Goal: Task Accomplishment & Management: Manage account settings

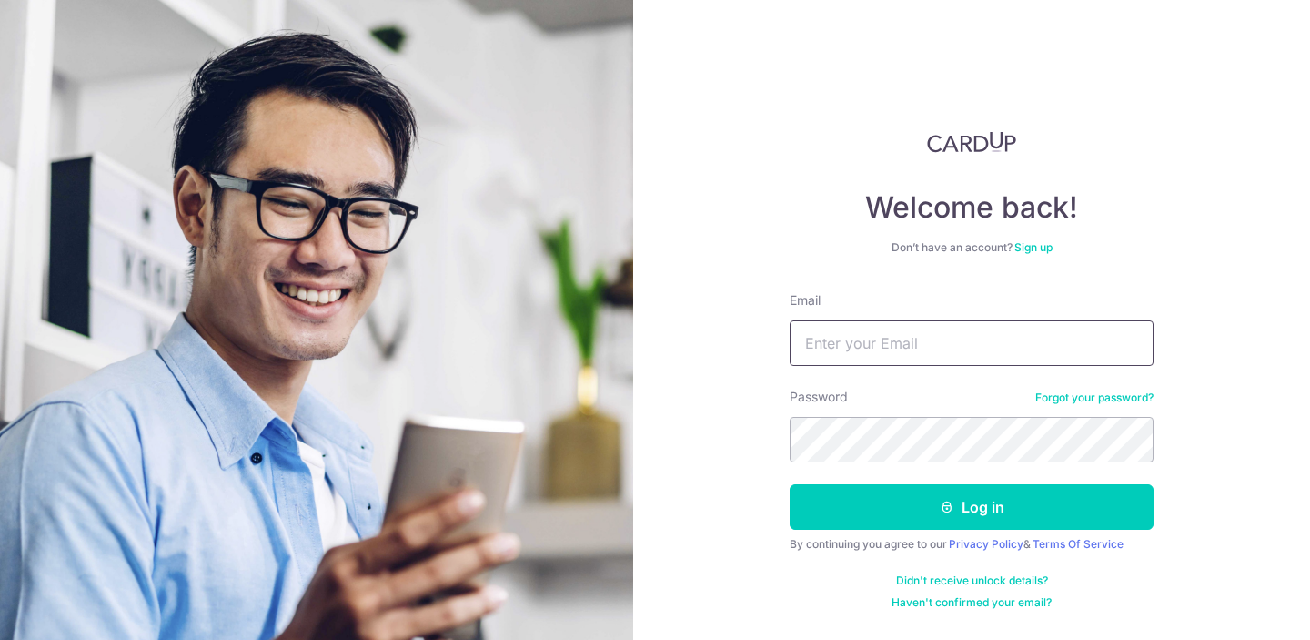
click at [947, 344] on input "Email" at bounding box center [972, 342] width 364 height 45
type input "[EMAIL_ADDRESS][DOMAIN_NAME]"
click at [790, 484] on button "Log in" at bounding box center [972, 506] width 364 height 45
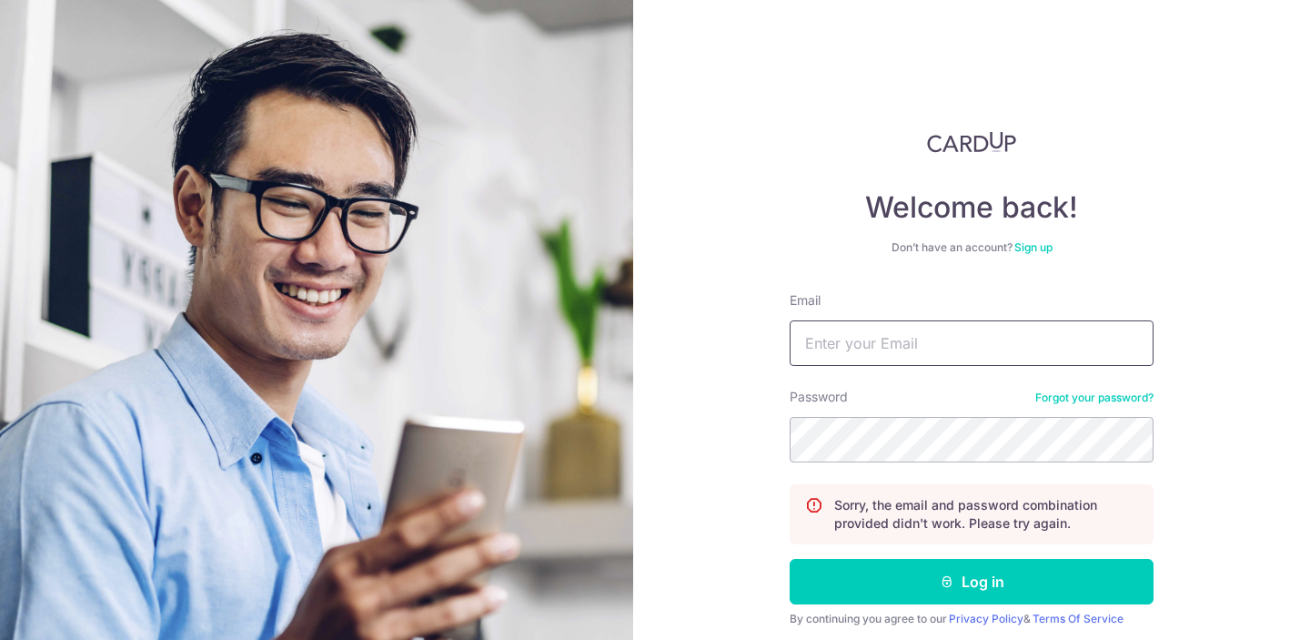
click at [949, 340] on input "Email" at bounding box center [972, 342] width 364 height 45
type input "[EMAIL_ADDRESS][DOMAIN_NAME]"
click at [790, 559] on button "Log in" at bounding box center [972, 581] width 364 height 45
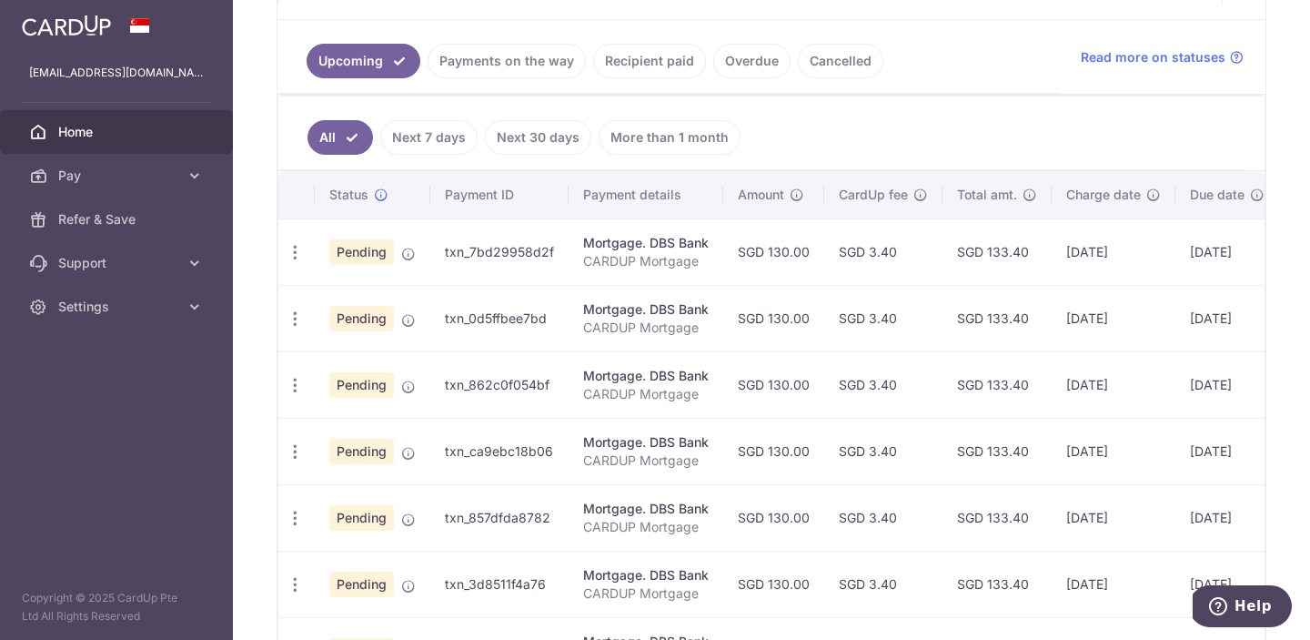
scroll to position [394, 0]
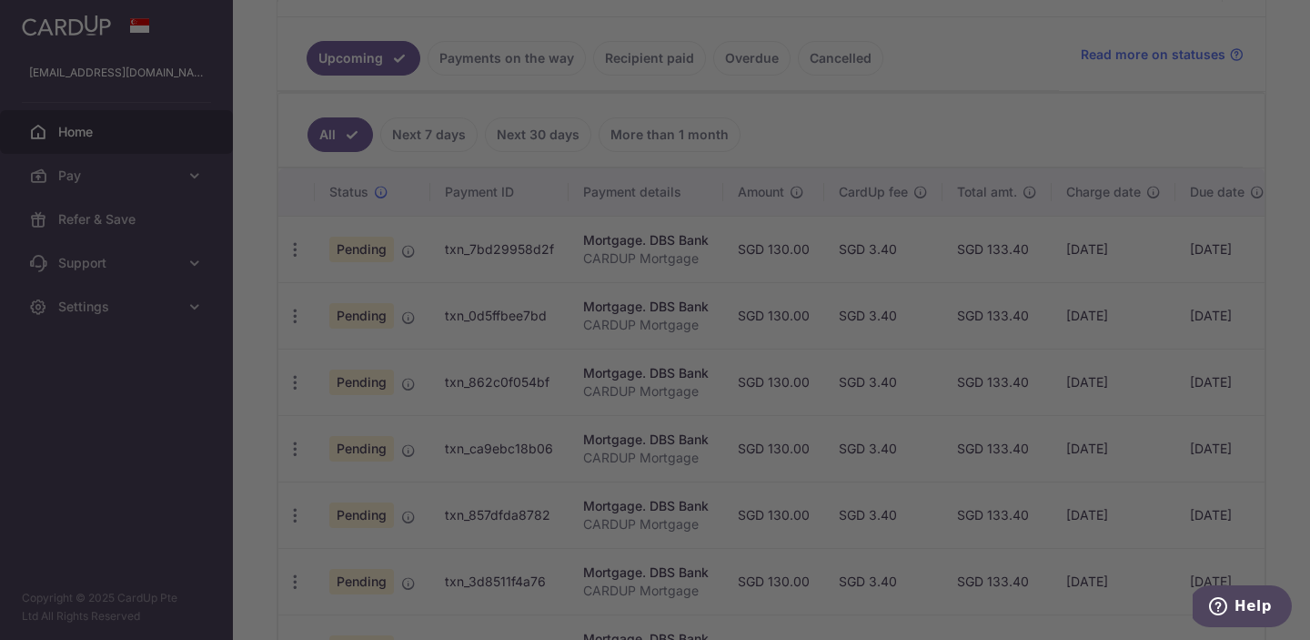
click at [413, 253] on div at bounding box center [661, 323] width 1323 height 646
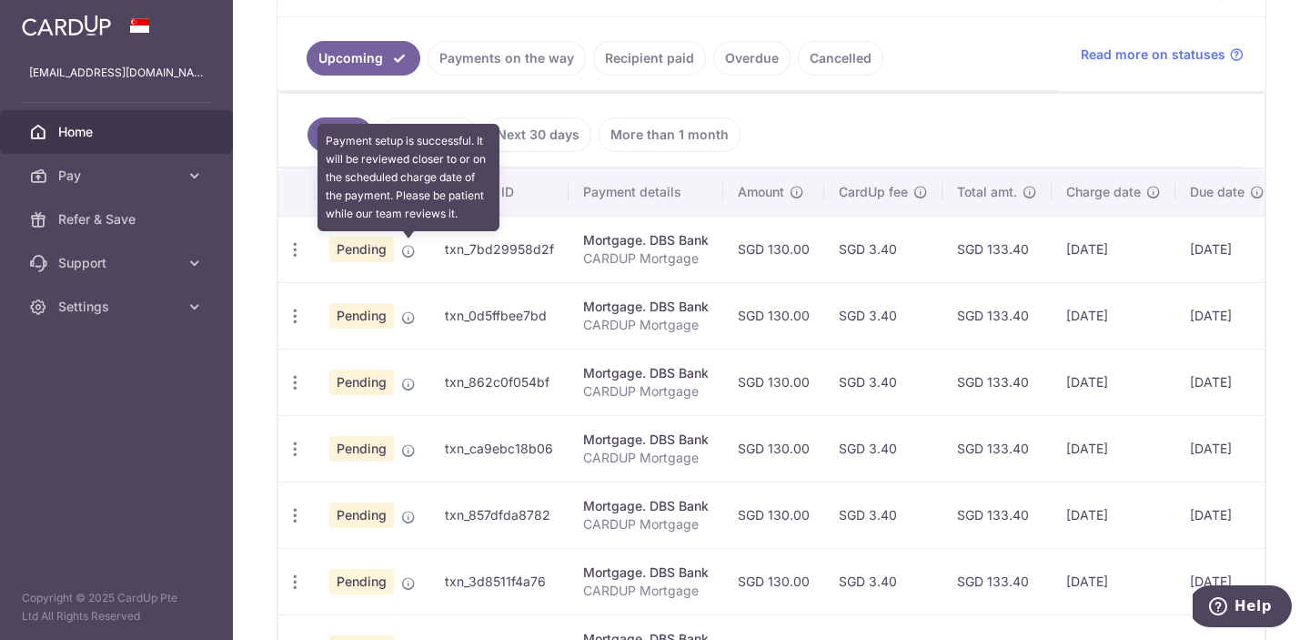
click at [413, 248] on icon at bounding box center [408, 251] width 15 height 15
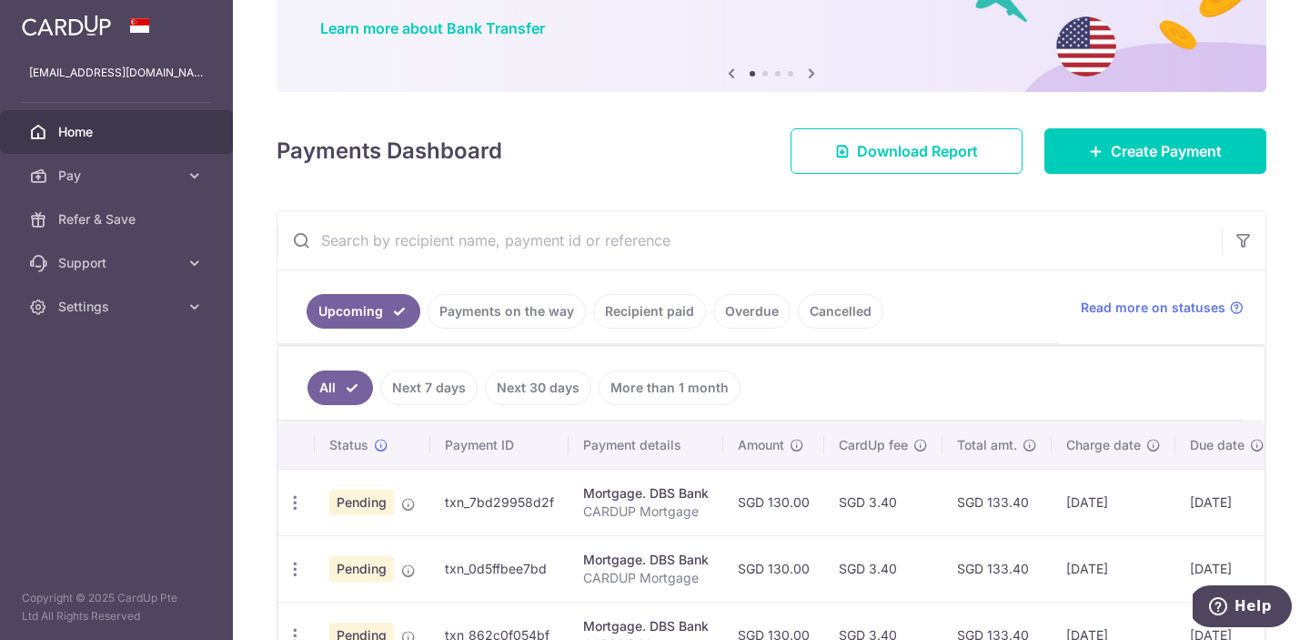
click at [453, 395] on link "Next 7 days" at bounding box center [428, 387] width 97 height 35
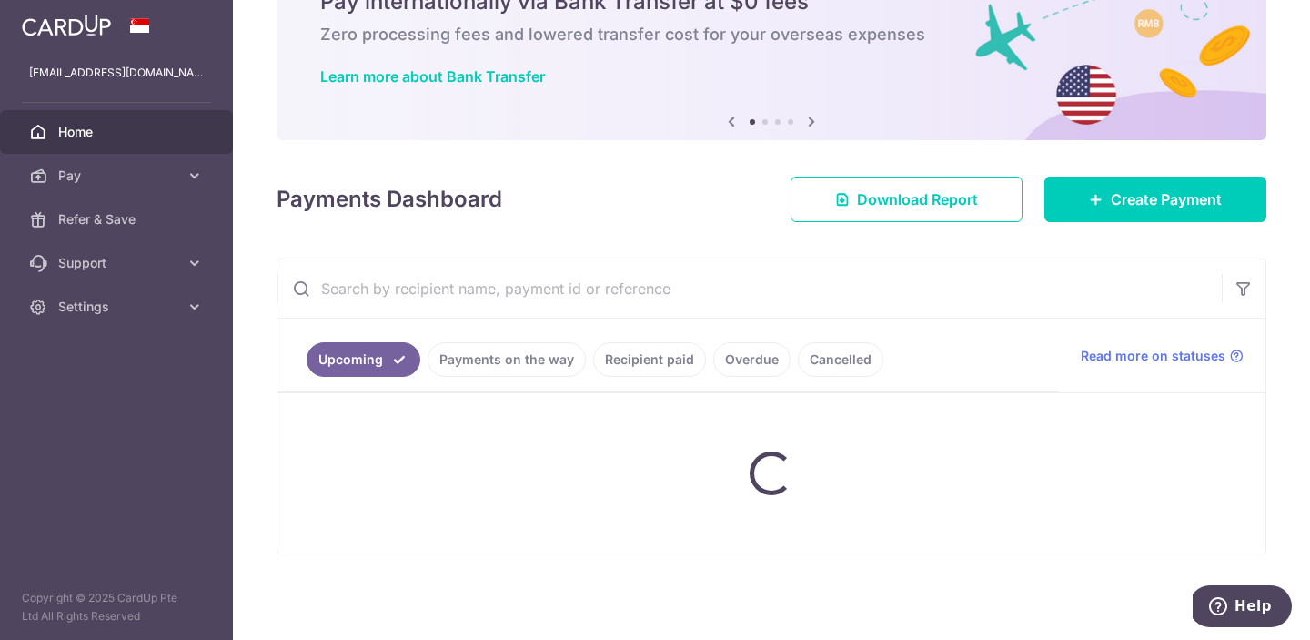
scroll to position [141, 0]
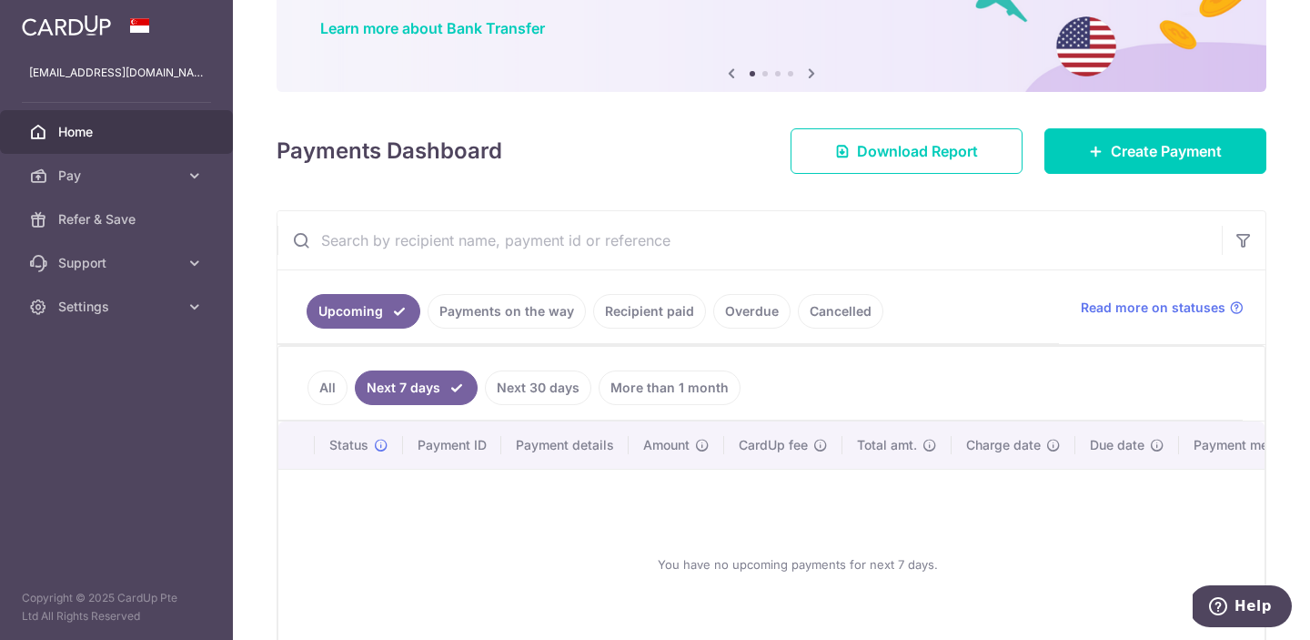
click at [332, 373] on link "All" at bounding box center [328, 387] width 40 height 35
